Goal: Use online tool/utility: Use online tool/utility

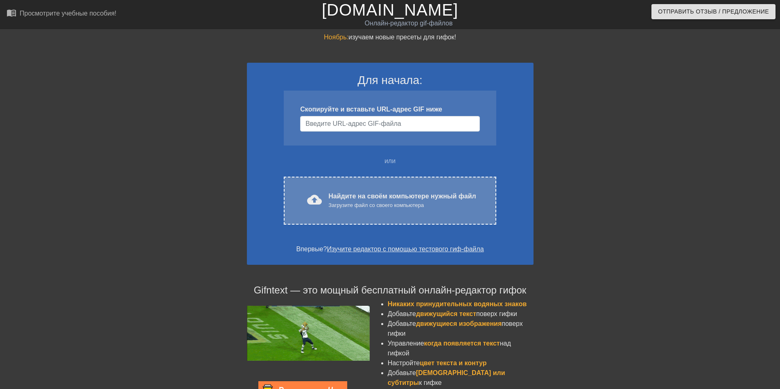
click at [340, 197] on ya-tr-span "Найдите на своём компьютере нужный файл" at bounding box center [401, 195] width 147 height 7
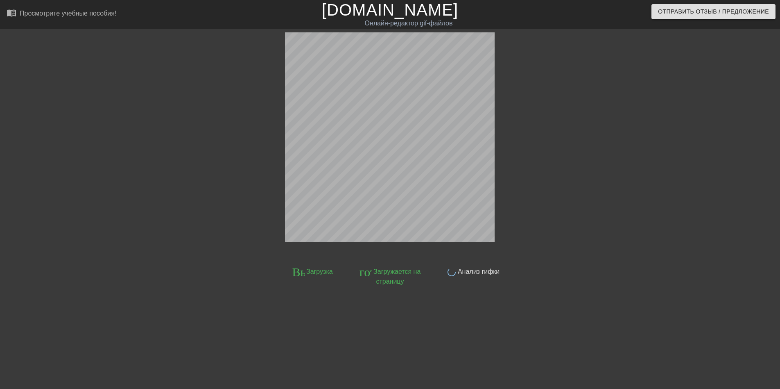
scroll to position [20, 0]
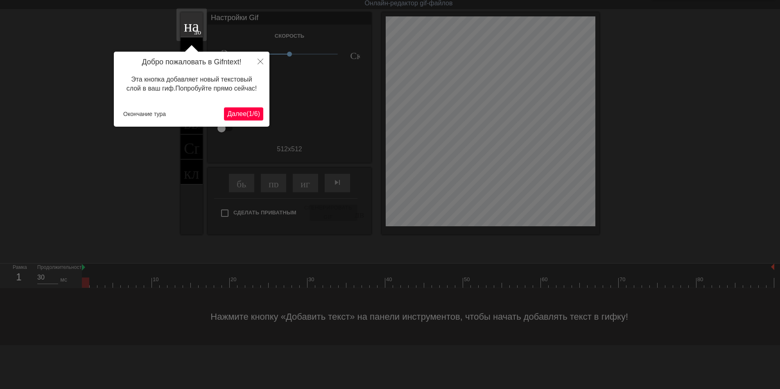
click at [231, 112] on ya-tr-span "Далее" at bounding box center [236, 113] width 19 height 7
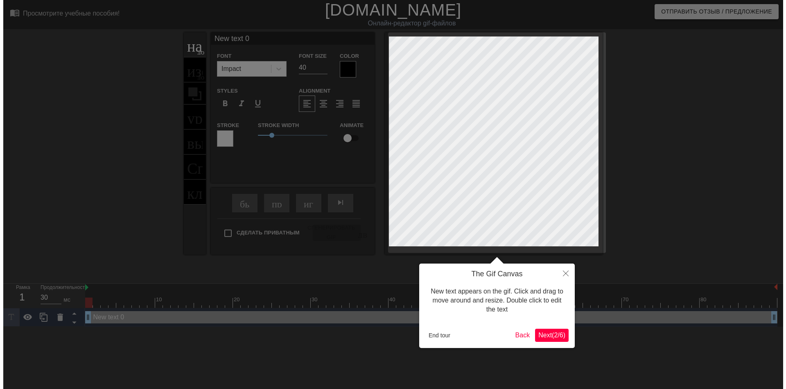
scroll to position [0, 0]
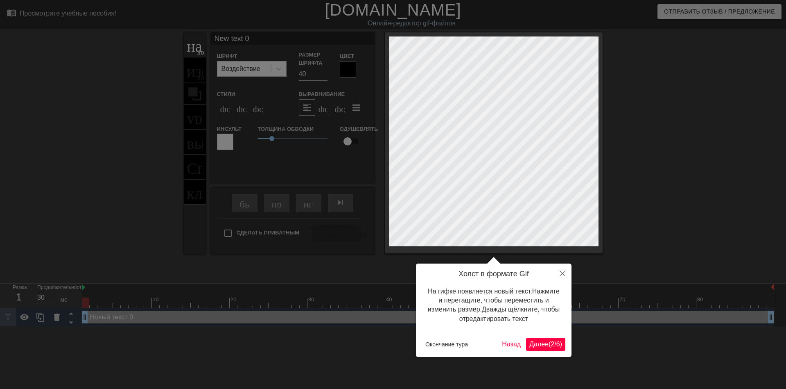
click at [528, 342] on button "Далее ( 2 / 6 )" at bounding box center [545, 343] width 39 height 13
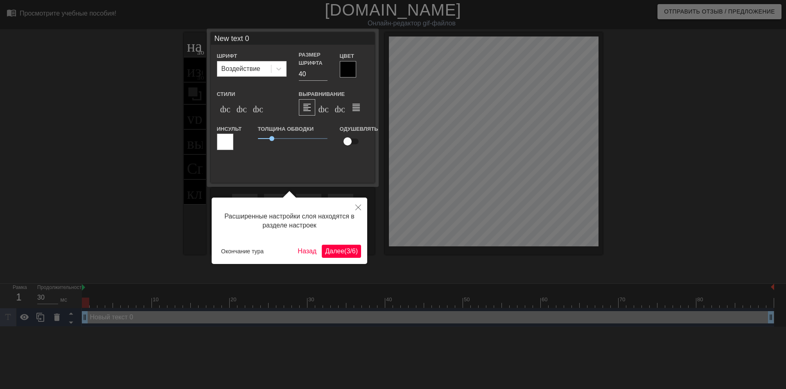
click at [331, 251] on ya-tr-span "Далее" at bounding box center [334, 250] width 19 height 7
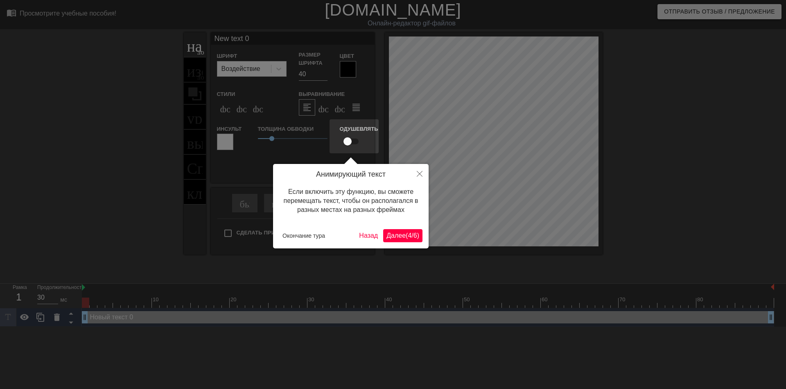
click at [402, 235] on ya-tr-span "Далее" at bounding box center [396, 235] width 19 height 7
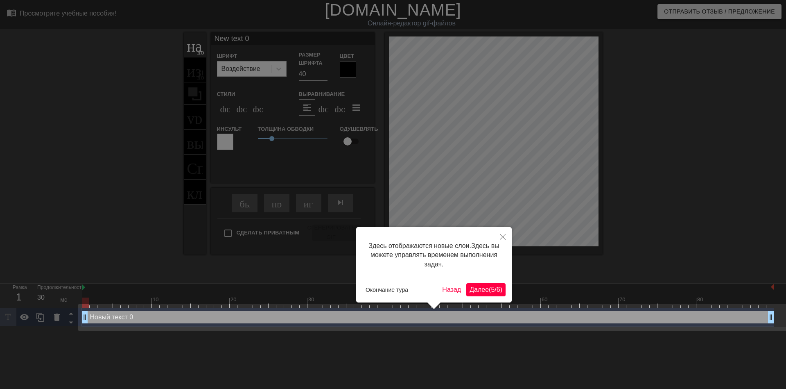
click at [481, 289] on ya-tr-span "Далее" at bounding box center [479, 289] width 19 height 7
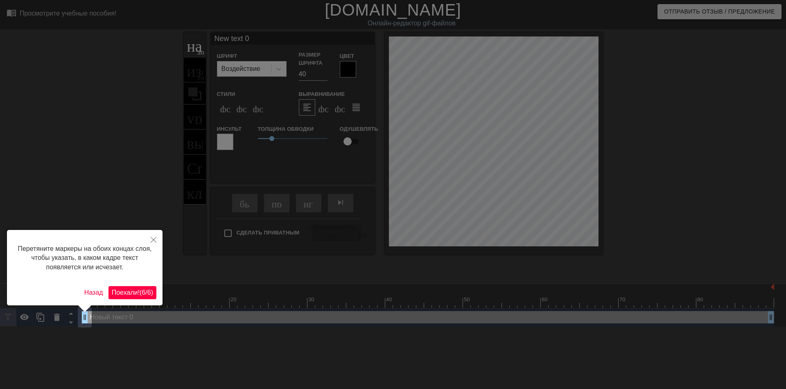
click at [151, 293] on ya-tr-span "6" at bounding box center [149, 292] width 4 height 7
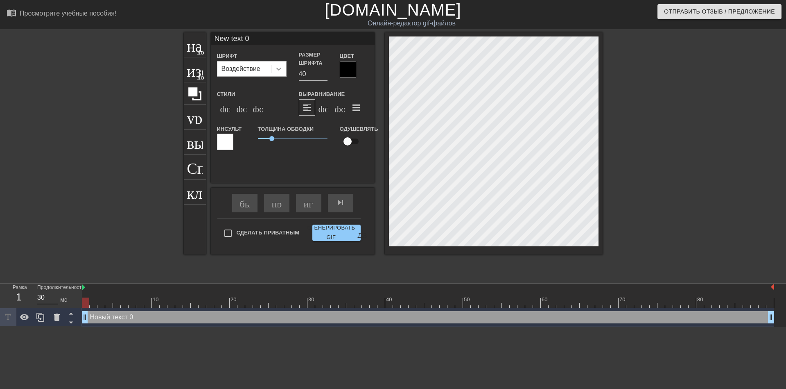
click at [278, 70] on icon at bounding box center [279, 69] width 8 height 8
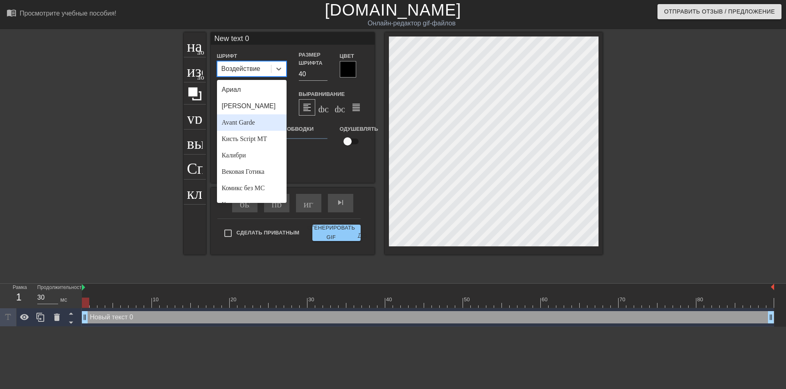
click at [257, 120] on div "Avant Garde" at bounding box center [252, 122] width 70 height 16
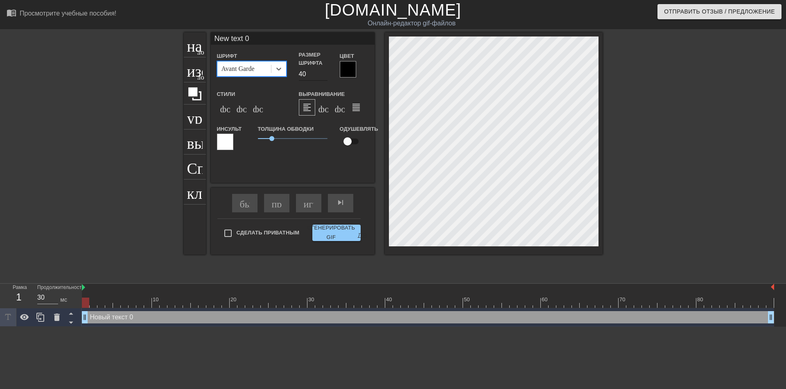
click at [301, 76] on input "40" at bounding box center [313, 74] width 29 height 13
type input "30"
click at [245, 112] on ya-tr-span "формат_italic" at bounding box center [286, 107] width 99 height 10
type input "ew text 0"
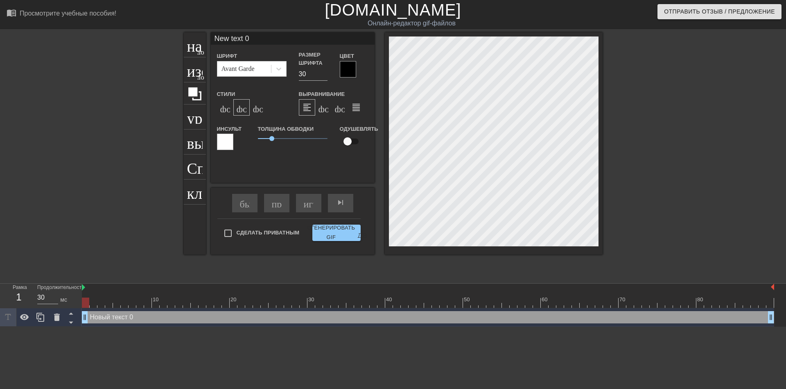
type textarea "ew text 0"
type input "w text 0"
type textarea "w text 0"
type input "text 0"
type textarea "text 0"
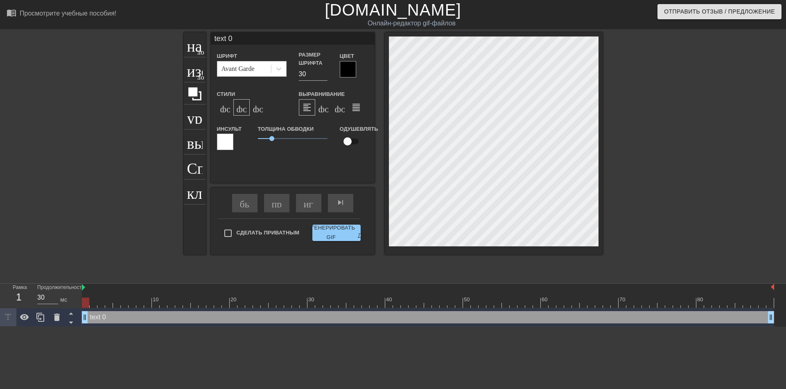
type input "text 0"
type textarea "text 0"
type input "ext 0"
type textarea "ext 0"
type input "xt 0"
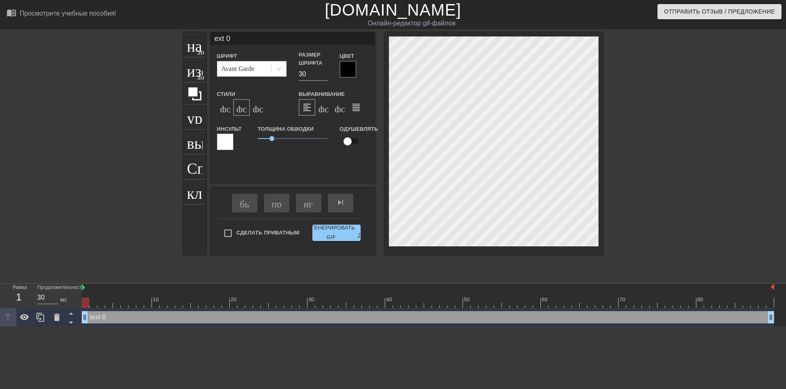
type textarea "xt 0"
type input "t 0"
type textarea "t 0"
type input "0"
type textarea "0"
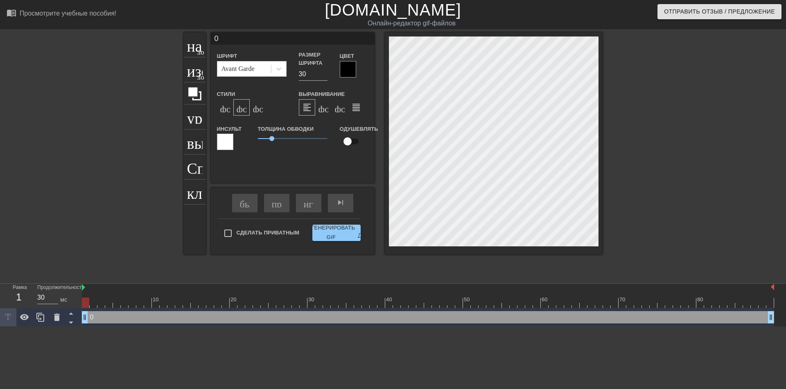
type input "0"
type textarea "0"
type input "@"
type textarea "@"
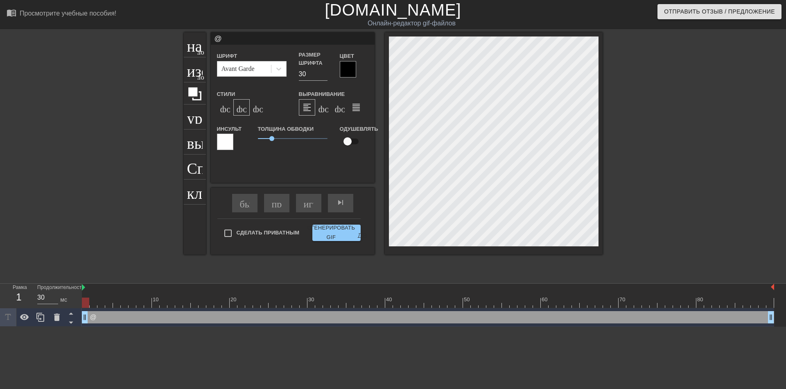
type input "@s"
type textarea "@s"
type input "@st"
type textarea "@st"
type input "@sti"
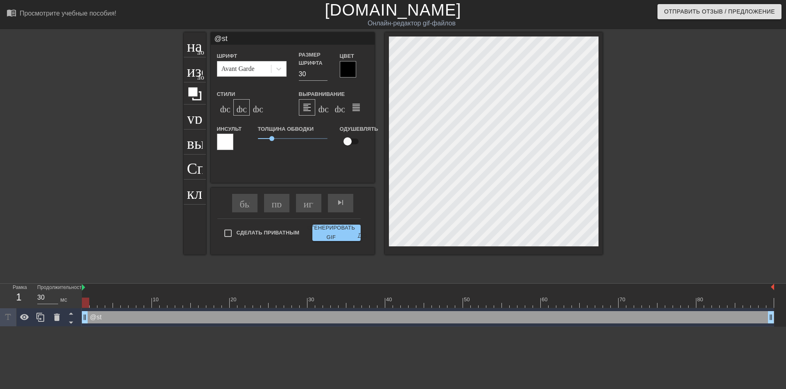
type textarea "@sti"
type input "@stic"
type textarea "@stic"
type input "@stick"
type textarea "@stick"
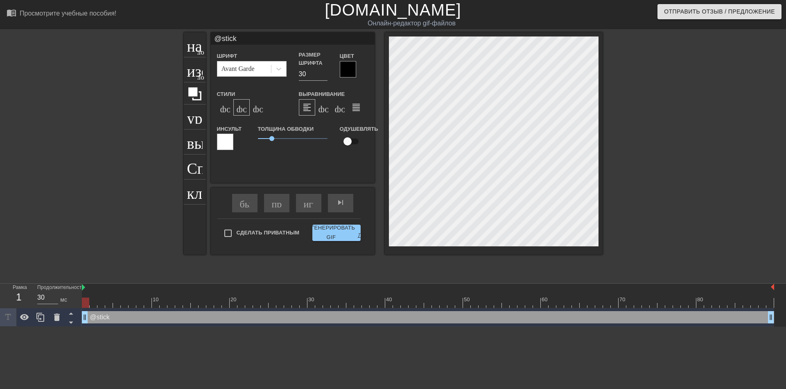
type input "@sticke"
type textarea "@sticke"
type input "@sticker"
type textarea "@sticker"
type input "@stickerb"
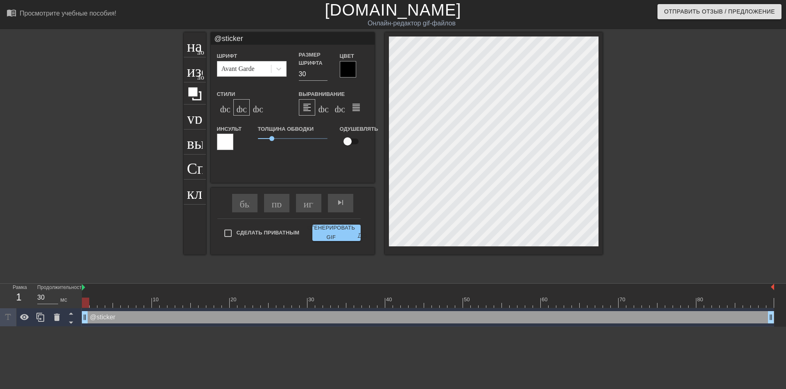
type textarea "@stickerb"
type input "@stickerba"
type textarea "@stickerba"
type input "@stickerbas"
type textarea "@stickerbas"
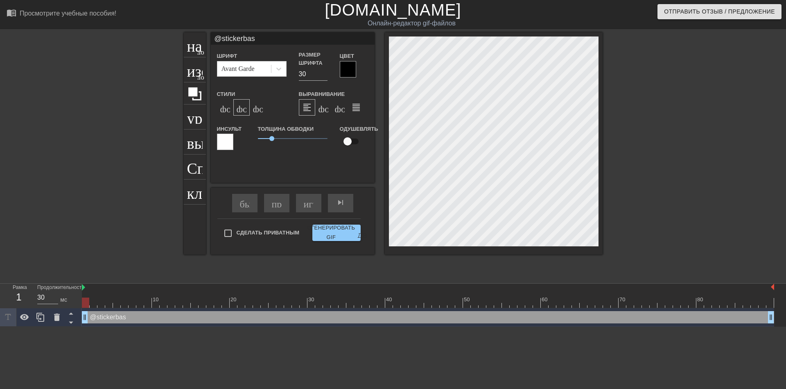
type input "@stickerbase"
type textarea "@stickerbase"
type input "@stickerbase_"
type textarea "@stickerbase_"
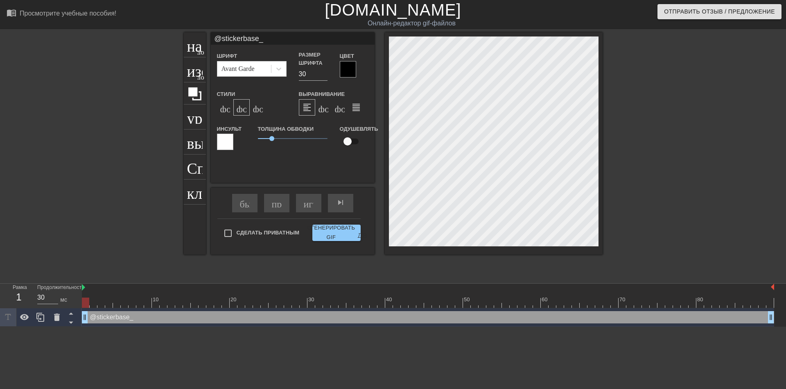
type input "@stickerbase_r"
type textarea "@stickerbase_r"
type input "@stickerbase_ru"
type textarea "@stickerbase_ru"
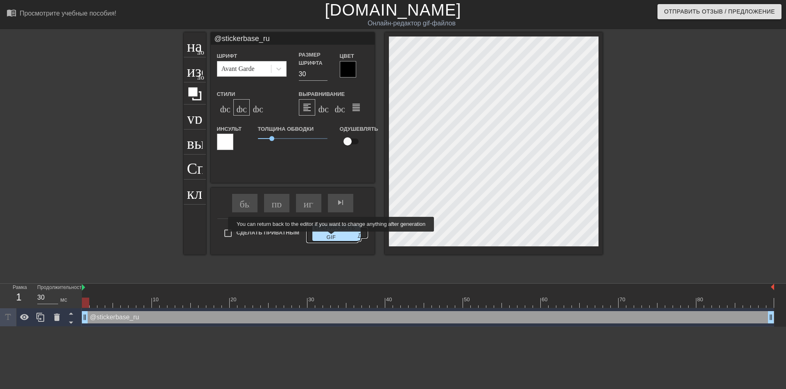
click at [332, 238] on ya-tr-span "Сгенерировать GIF" at bounding box center [331, 232] width 48 height 19
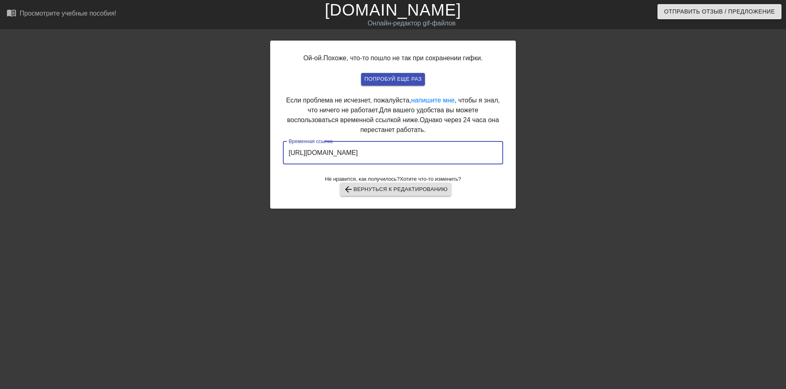
click at [419, 155] on input "[URL][DOMAIN_NAME]" at bounding box center [393, 152] width 220 height 23
click at [421, 154] on input "[URL][DOMAIN_NAME]" at bounding box center [393, 152] width 220 height 23
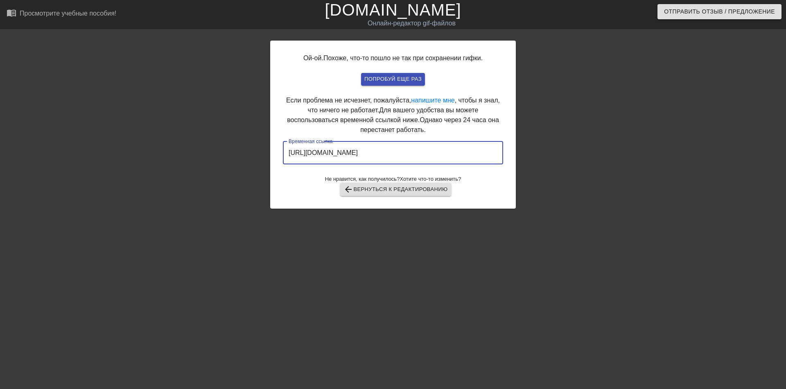
click at [421, 154] on input "[URL][DOMAIN_NAME]" at bounding box center [393, 152] width 220 height 23
